Goal: Task Accomplishment & Management: Manage account settings

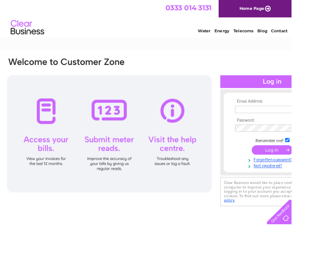
click at [278, 124] on input "text" at bounding box center [306, 124] width 78 height 8
type input "travancore.aberdeen@gmail.com"
click at [294, 184] on link "Forgotten password?" at bounding box center [310, 180] width 86 height 7
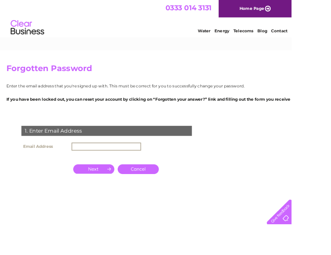
click at [114, 169] on input "text" at bounding box center [120, 166] width 79 height 9
type input "[EMAIL_ADDRESS][DOMAIN_NAME]"
click at [114, 194] on input "button" at bounding box center [106, 191] width 47 height 11
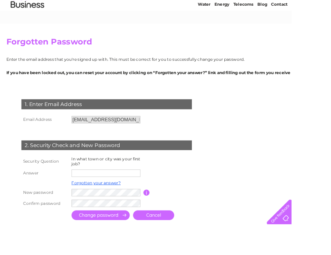
scroll to position [55, 0]
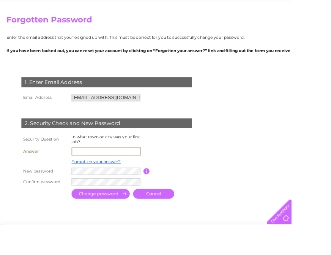
click at [95, 176] on input "text" at bounding box center [120, 172] width 79 height 9
type input "London"
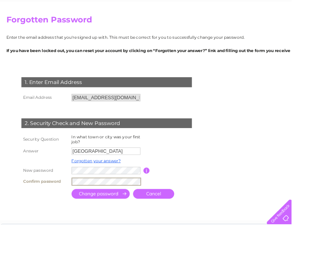
click at [133, 224] on input "submit" at bounding box center [114, 220] width 66 height 11
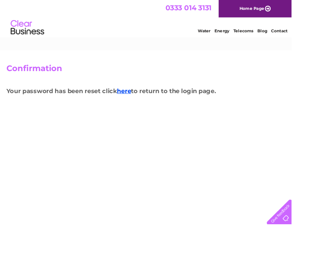
click at [245, 44] on html "0333 014 3131 Home Page Water Energy Telecoms Blog Contact" at bounding box center [165, 22] width 331 height 44
click at [144, 105] on link "here" at bounding box center [141, 103] width 16 height 8
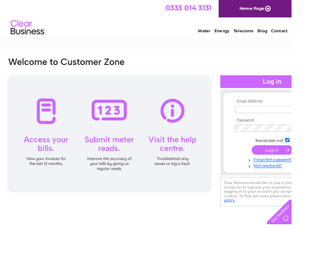
click at [282, 126] on input "text" at bounding box center [306, 124] width 78 height 8
type input "[EMAIL_ADDRESS][DOMAIN_NAME]"
click at [286, 165] on input "submit" at bounding box center [309, 170] width 47 height 11
click at [310, 171] on input "submit" at bounding box center [309, 170] width 47 height 11
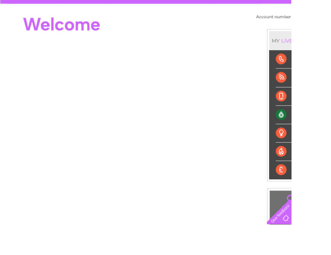
scroll to position [77, 0]
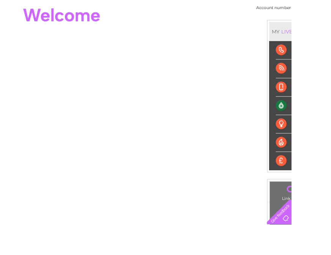
click at [331, 119] on div "Water" at bounding box center [335, 120] width 44 height 21
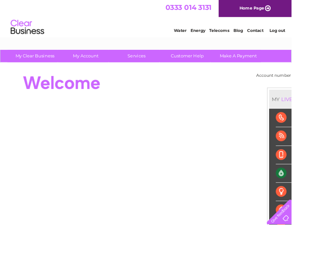
scroll to position [0, 0]
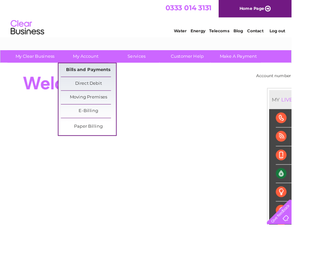
click at [97, 81] on link "Bills and Payments" at bounding box center [100, 79] width 63 height 15
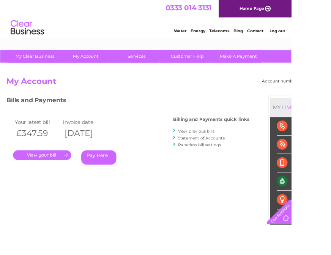
click at [68, 182] on div "Your latest bill Invoice date £347.59 [DATE] . Pay Here" at bounding box center [90, 162] width 167 height 72
click at [204, 150] on link "View previous bills" at bounding box center [223, 149] width 42 height 6
click at [200, 148] on div at bounding box center [198, 148] width 3 height 7
click at [199, 147] on div at bounding box center [198, 148] width 3 height 7
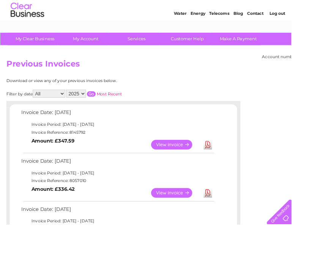
scroll to position [27, 0]
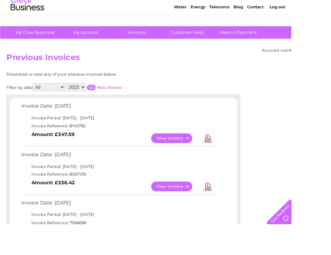
click at [93, 99] on select "2025 2024 2023 2022" at bounding box center [86, 98] width 22 height 9
select select "2024"
click at [76, 94] on select "2025 2024 2023 2022" at bounding box center [86, 98] width 22 height 9
click at [63, 101] on select "All January February March April May June July August September October Novembe…" at bounding box center [55, 98] width 37 height 9
click at [38, 94] on select "All January February March April May June July August September October Novembe…" at bounding box center [55, 98] width 37 height 9
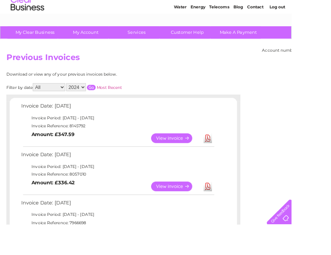
click at [104, 97] on input "button" at bounding box center [104, 99] width 10 height 6
click at [104, 98] on input "button" at bounding box center [104, 99] width 10 height 6
click at [101, 101] on input "button" at bounding box center [104, 99] width 10 height 6
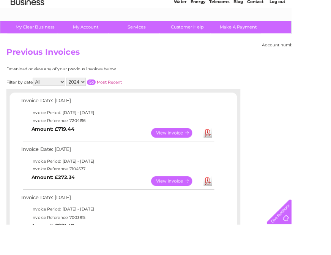
scroll to position [0, 0]
